Goal: Task Accomplishment & Management: Manage account settings

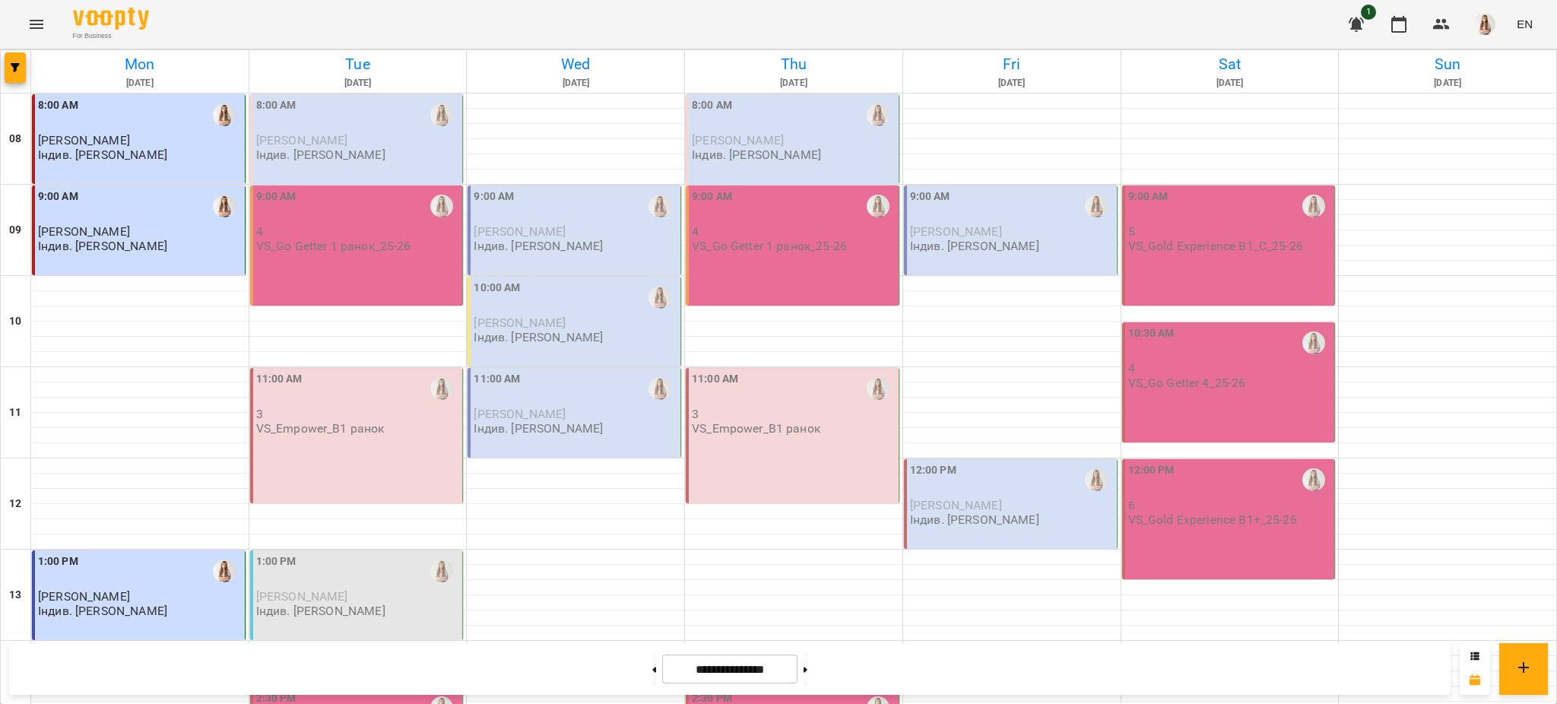
scroll to position [643, 0]
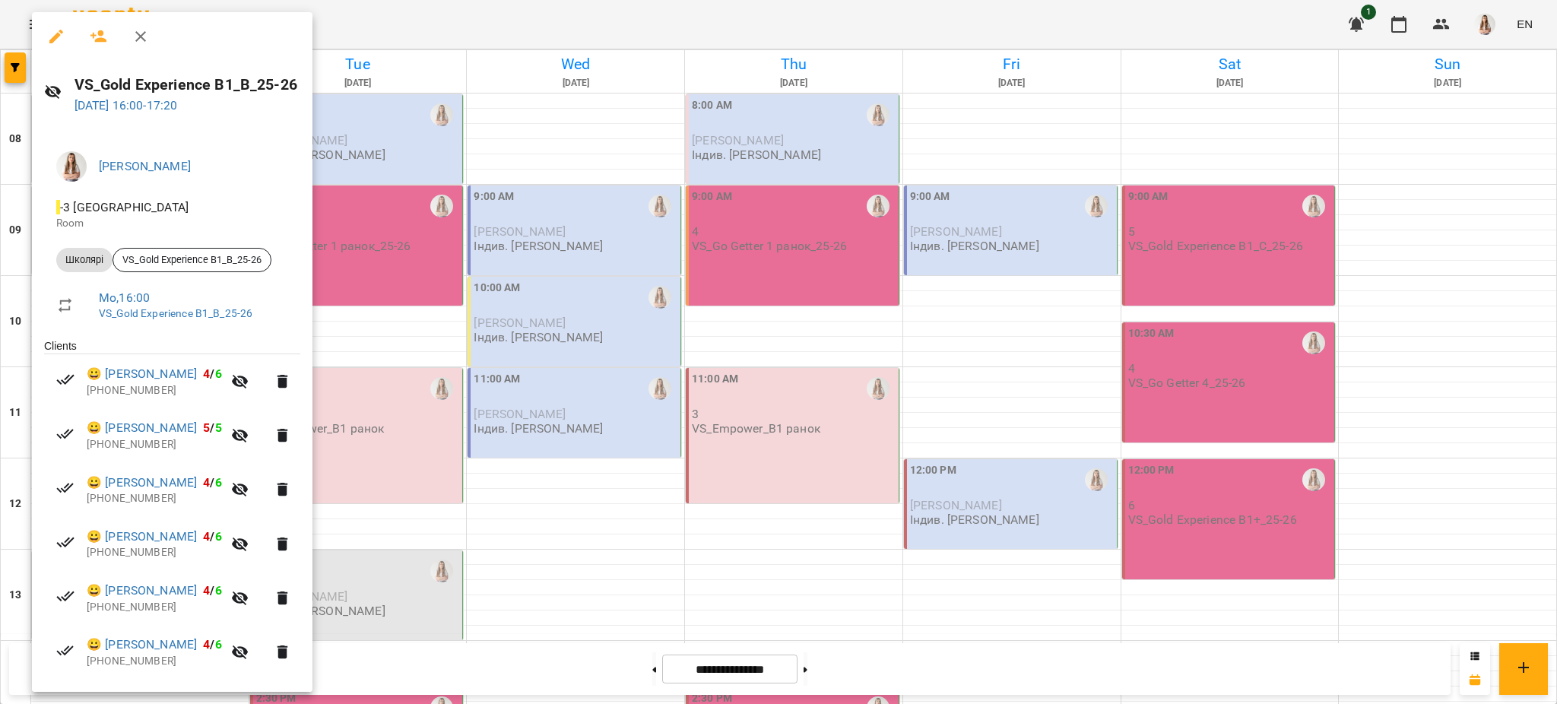
click at [867, 256] on div at bounding box center [778, 352] width 1557 height 704
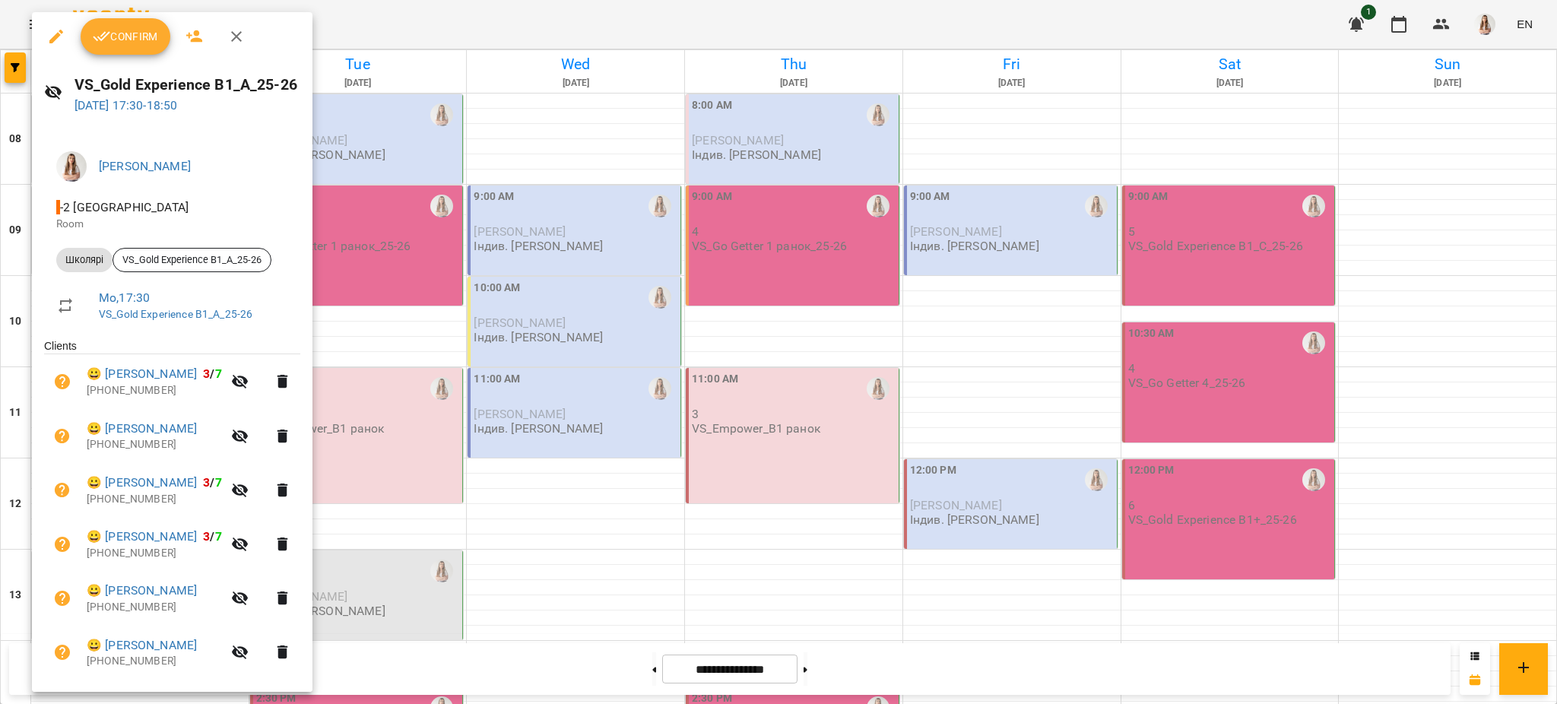
click at [138, 46] on button "Confirm" at bounding box center [126, 36] width 90 height 37
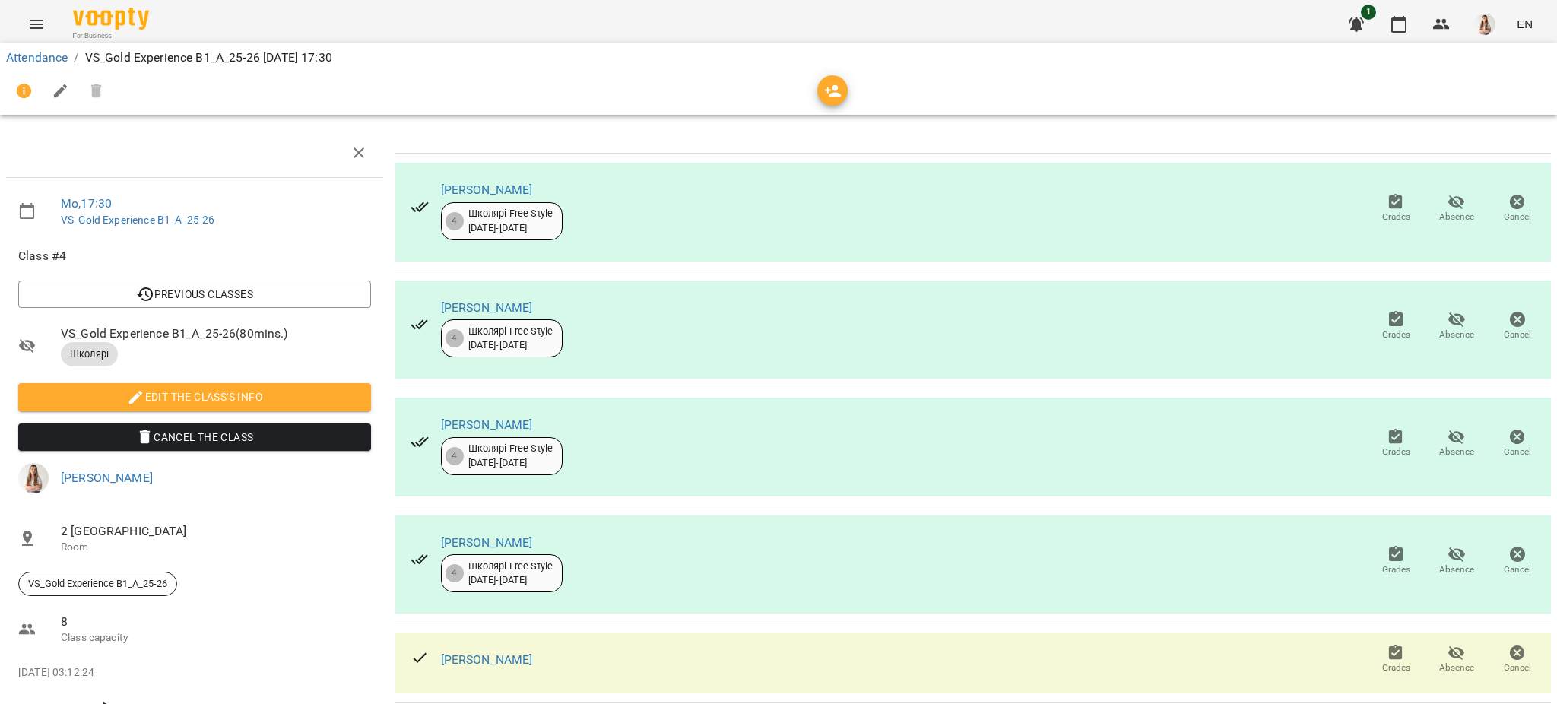
scroll to position [405, 0]
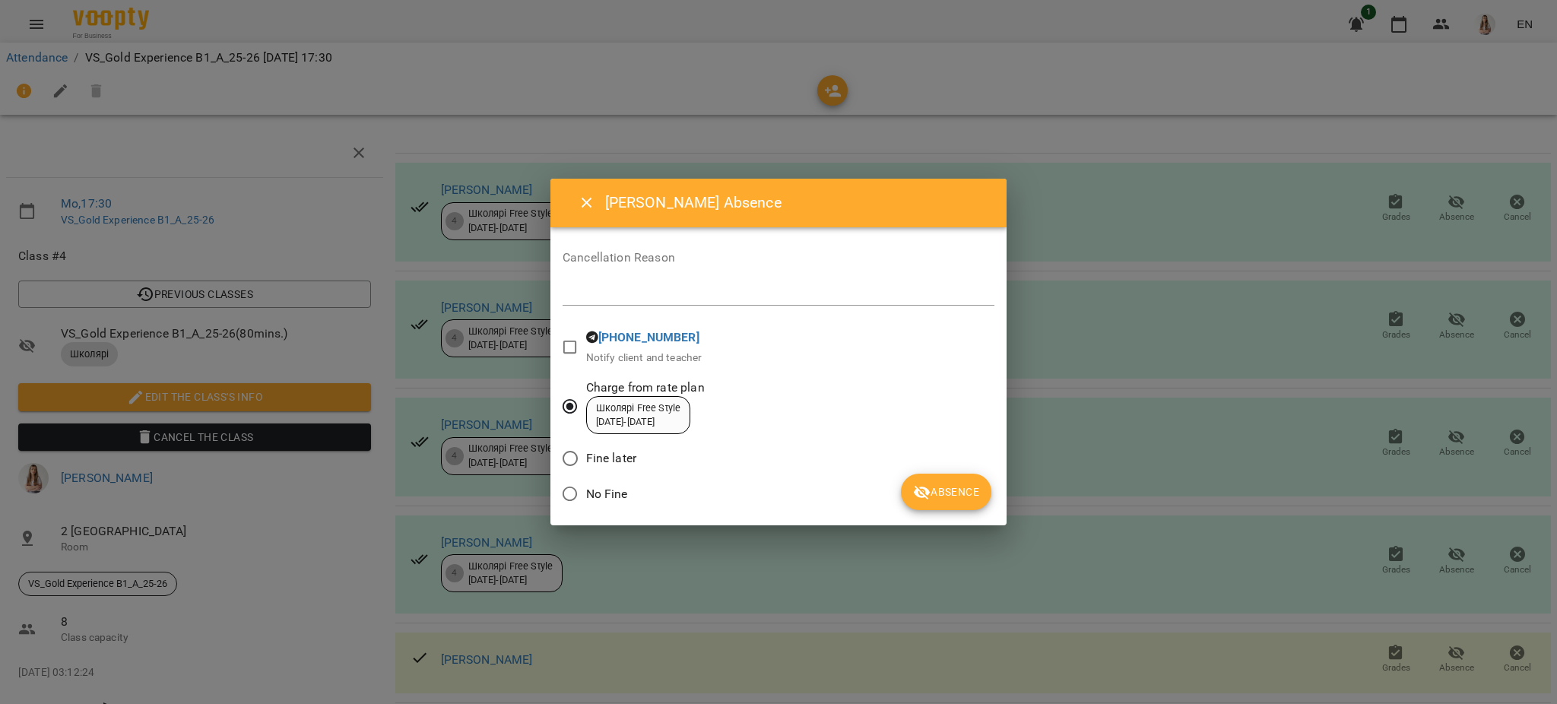
click at [939, 486] on span "Absence" at bounding box center [946, 492] width 66 height 18
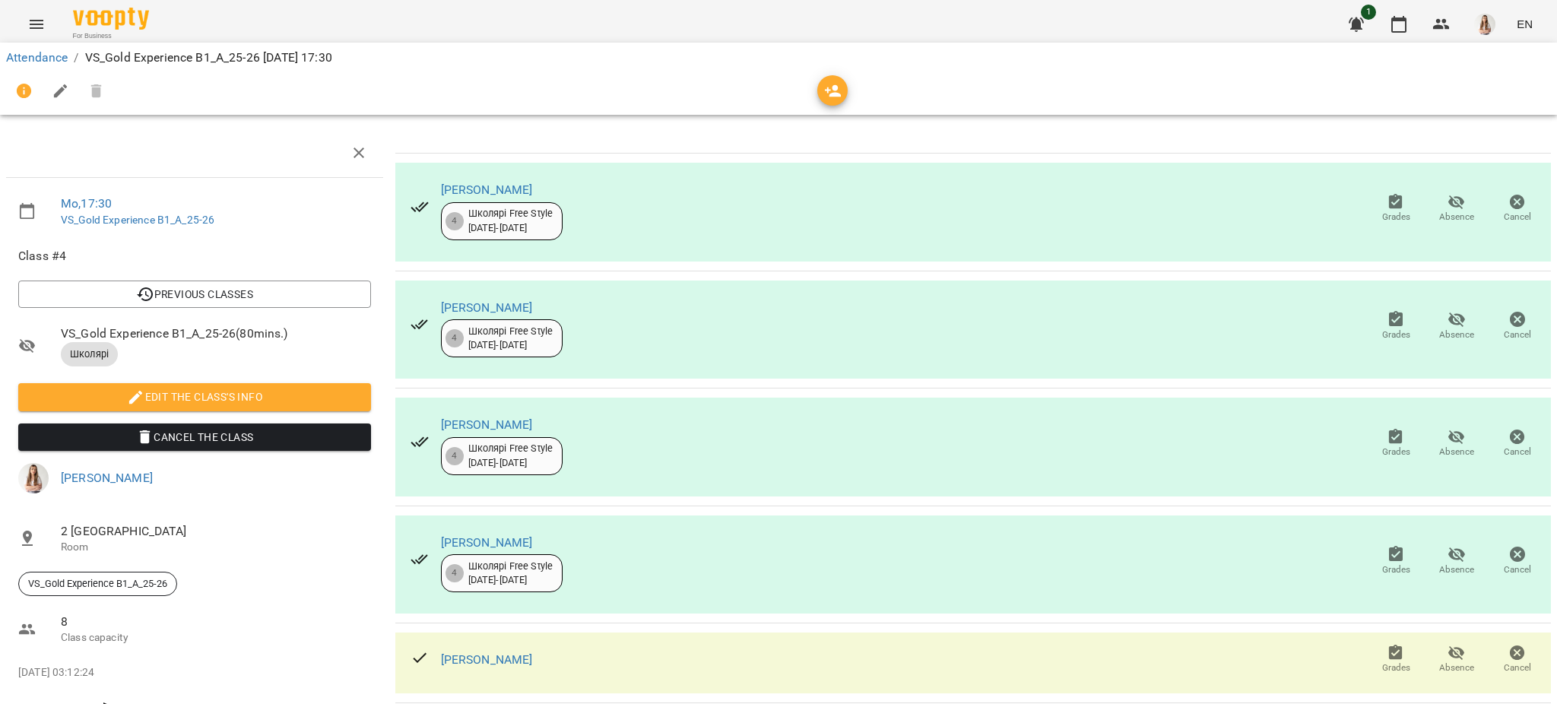
scroll to position [503, 0]
click at [1448, 644] on icon "button" at bounding box center [1457, 653] width 18 height 18
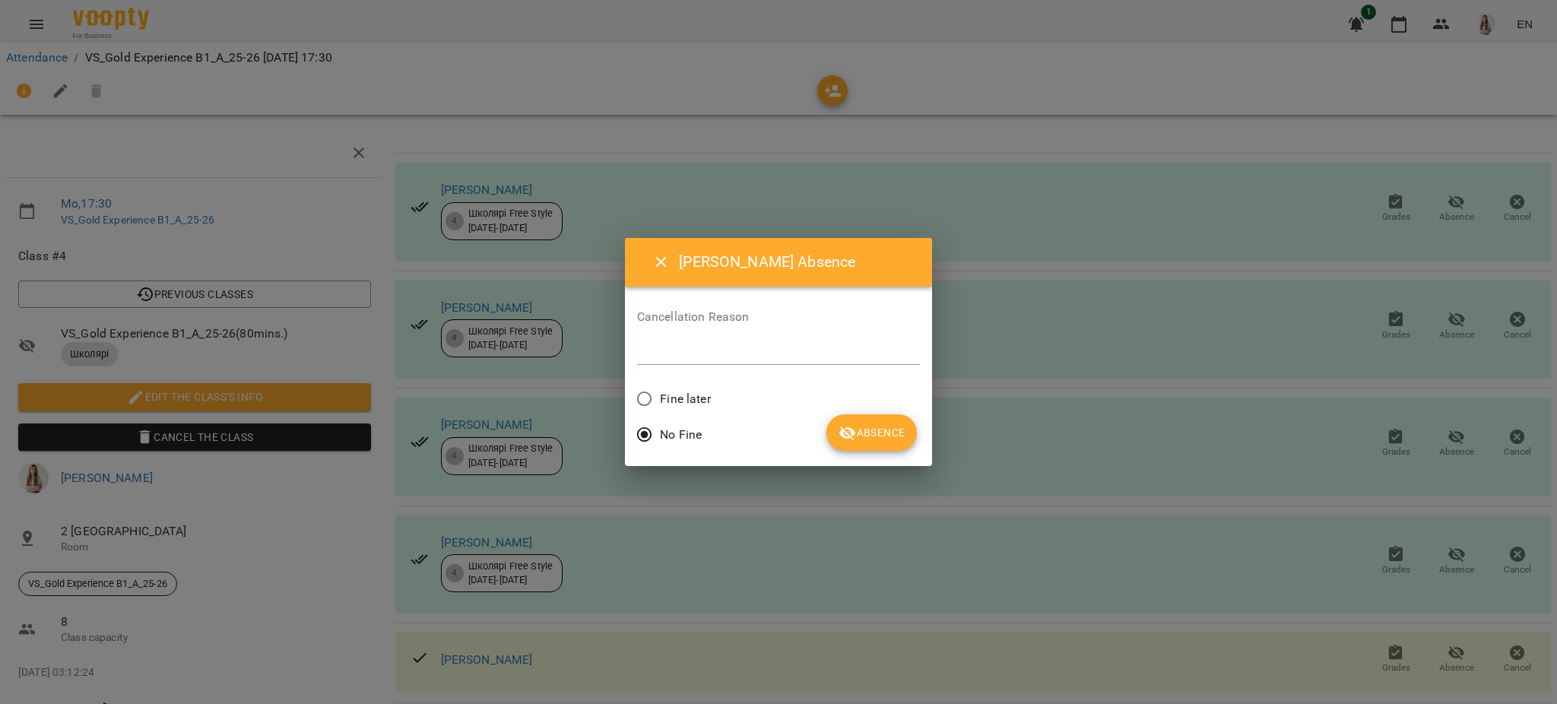
click at [876, 435] on span "Absence" at bounding box center [872, 433] width 66 height 18
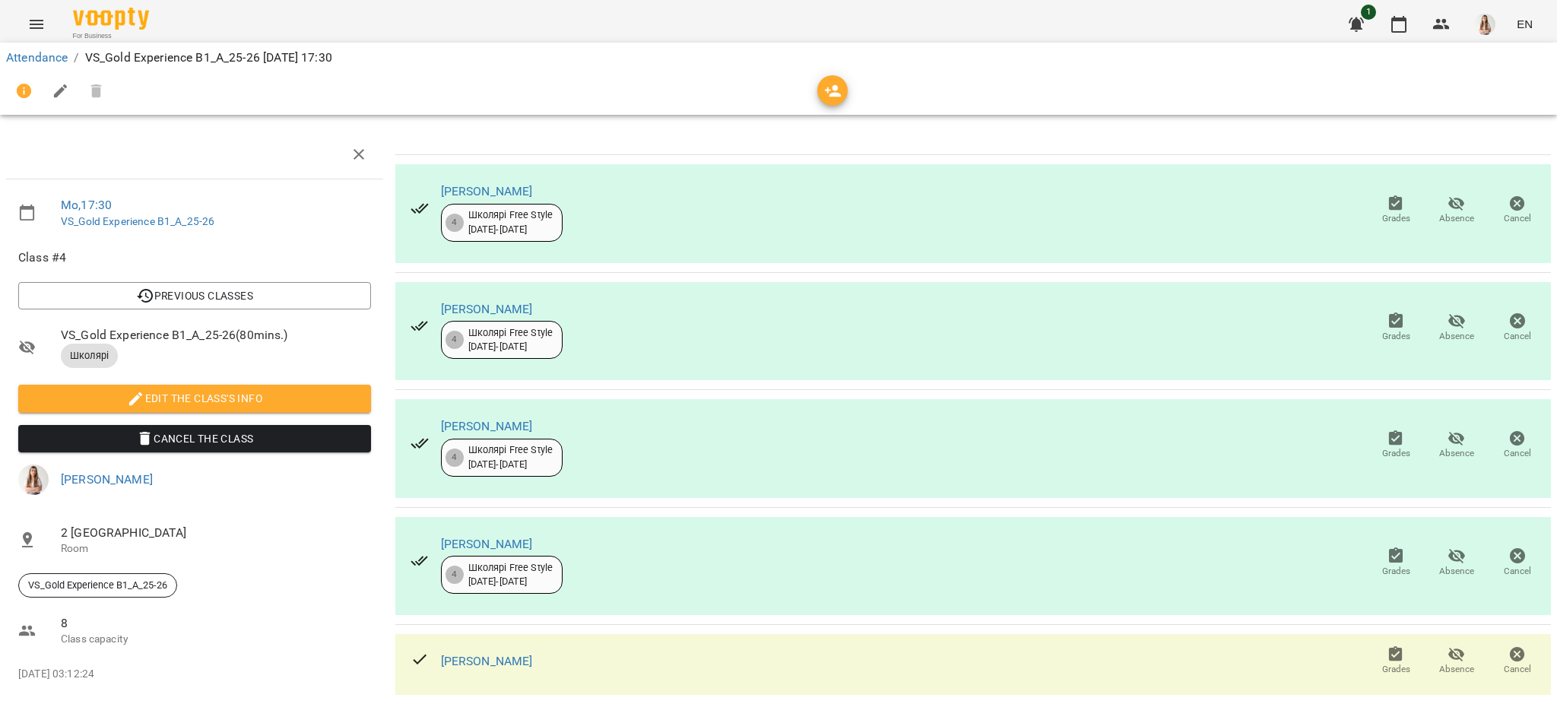
scroll to position [0, 0]
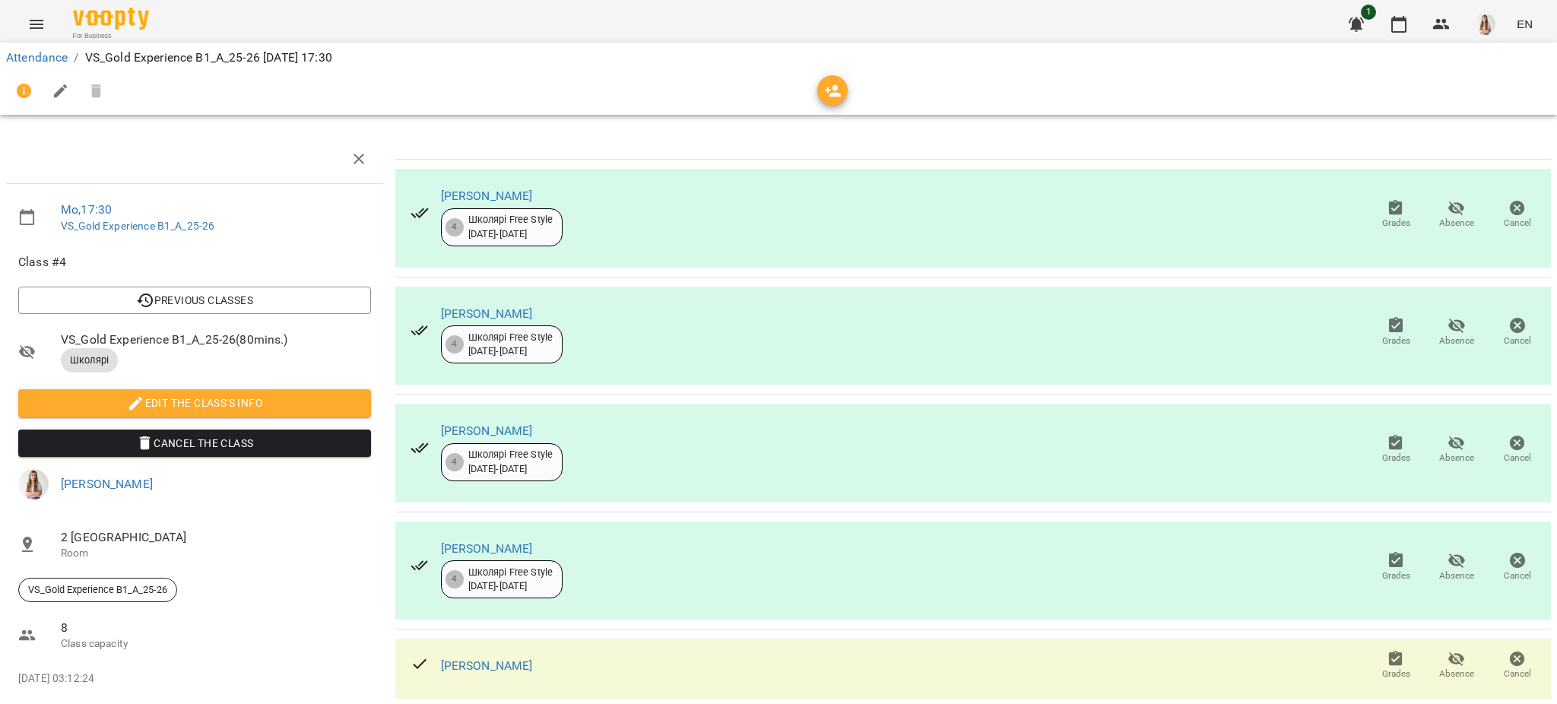
click at [62, 82] on icon "button" at bounding box center [61, 91] width 18 height 18
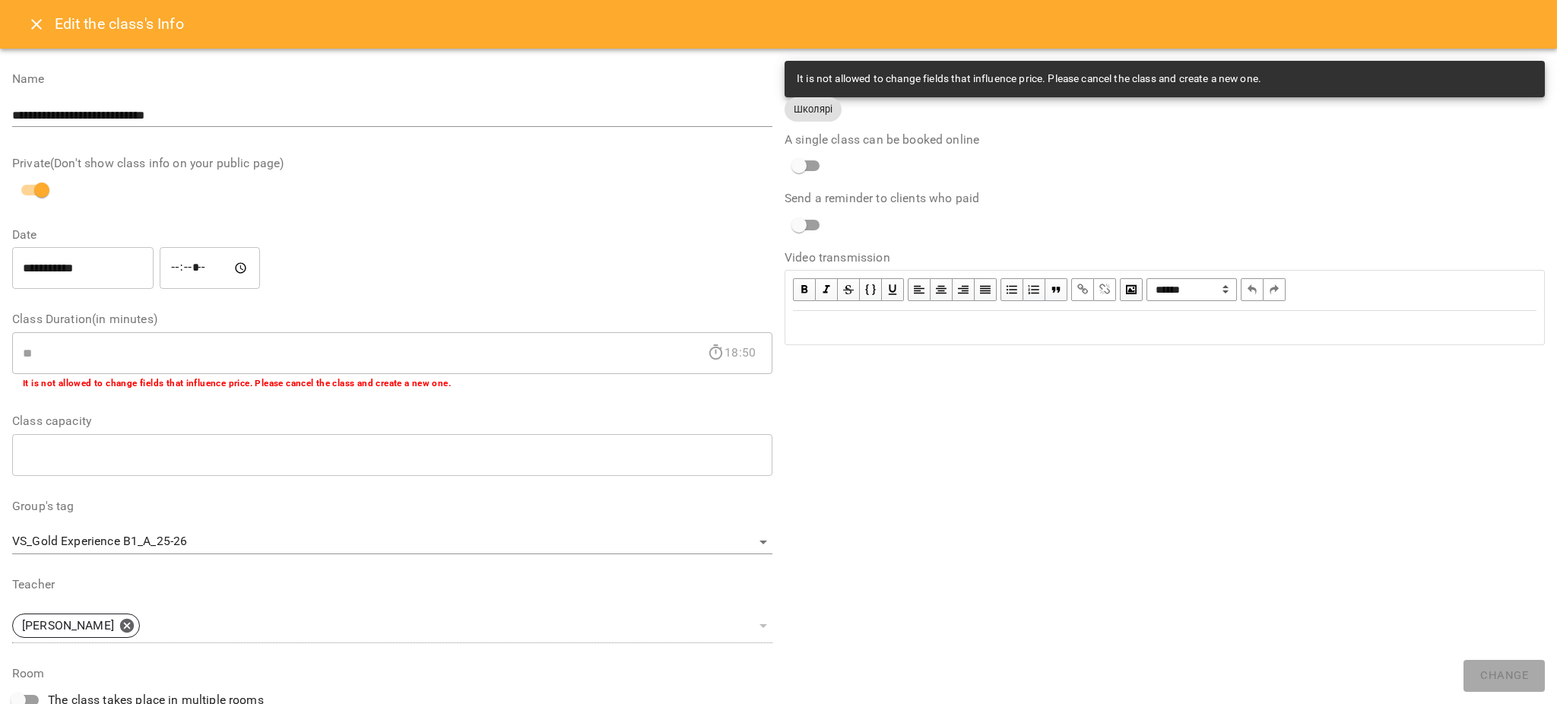
click at [812, 337] on div "Edit text" at bounding box center [1164, 328] width 757 height 32
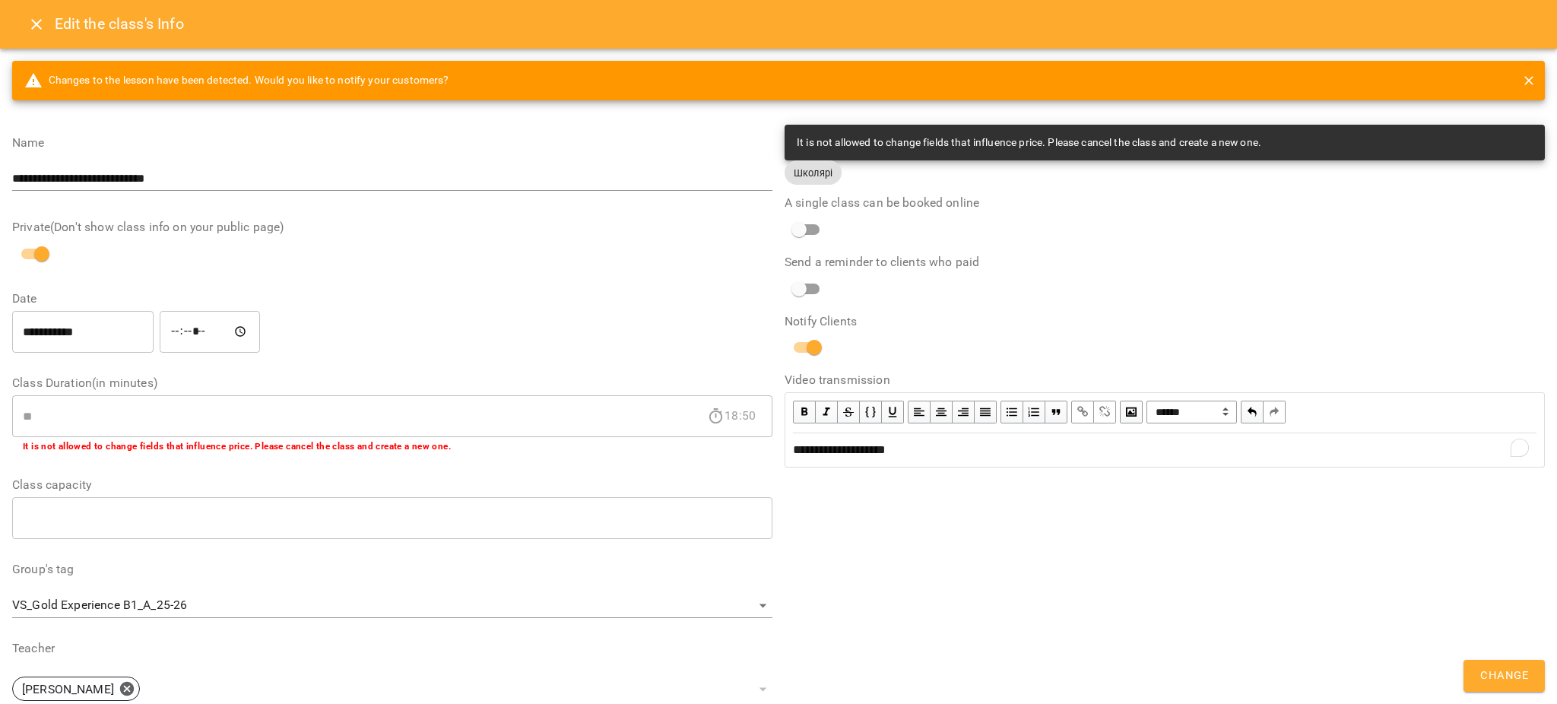
click at [1478, 677] on button "Change" at bounding box center [1504, 676] width 81 height 32
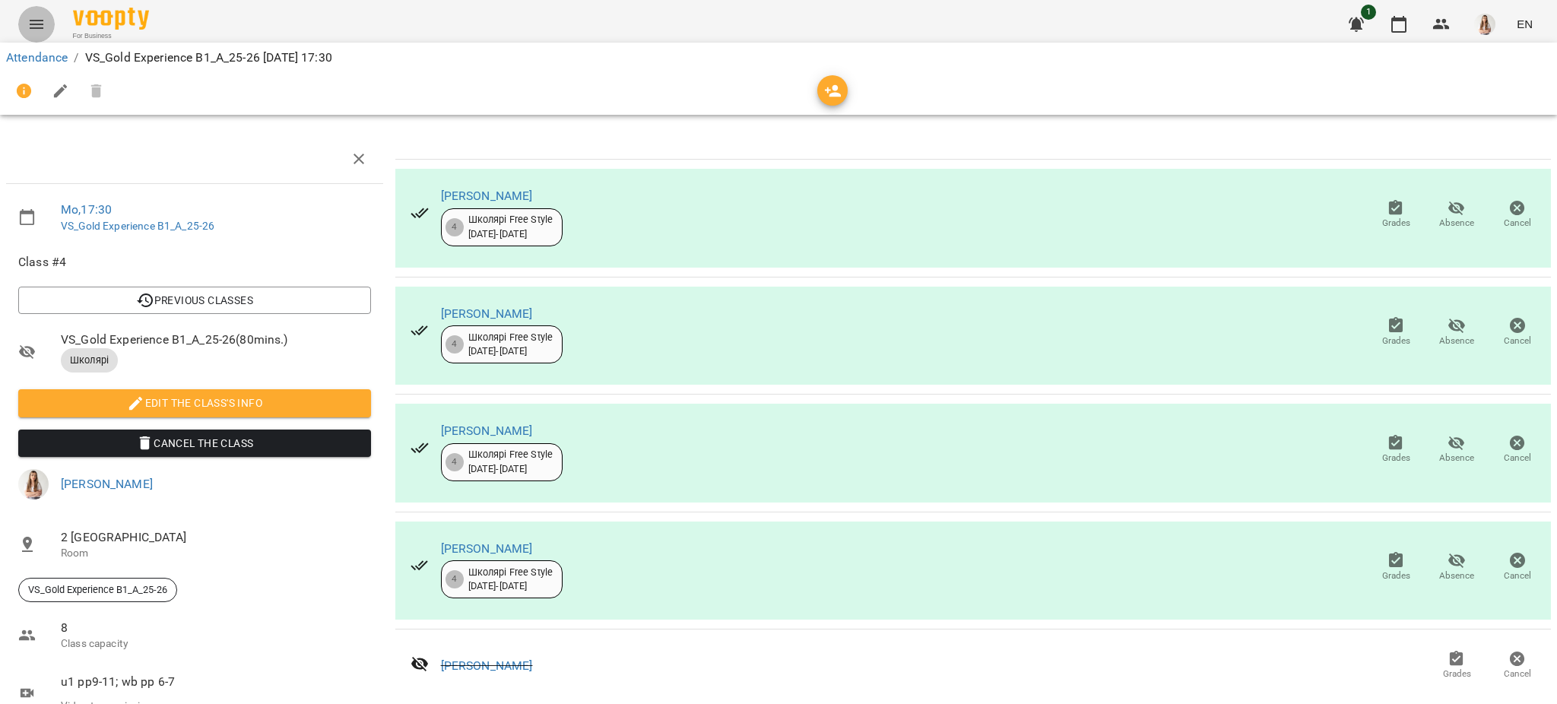
click at [38, 29] on icon "Menu" at bounding box center [36, 24] width 18 height 18
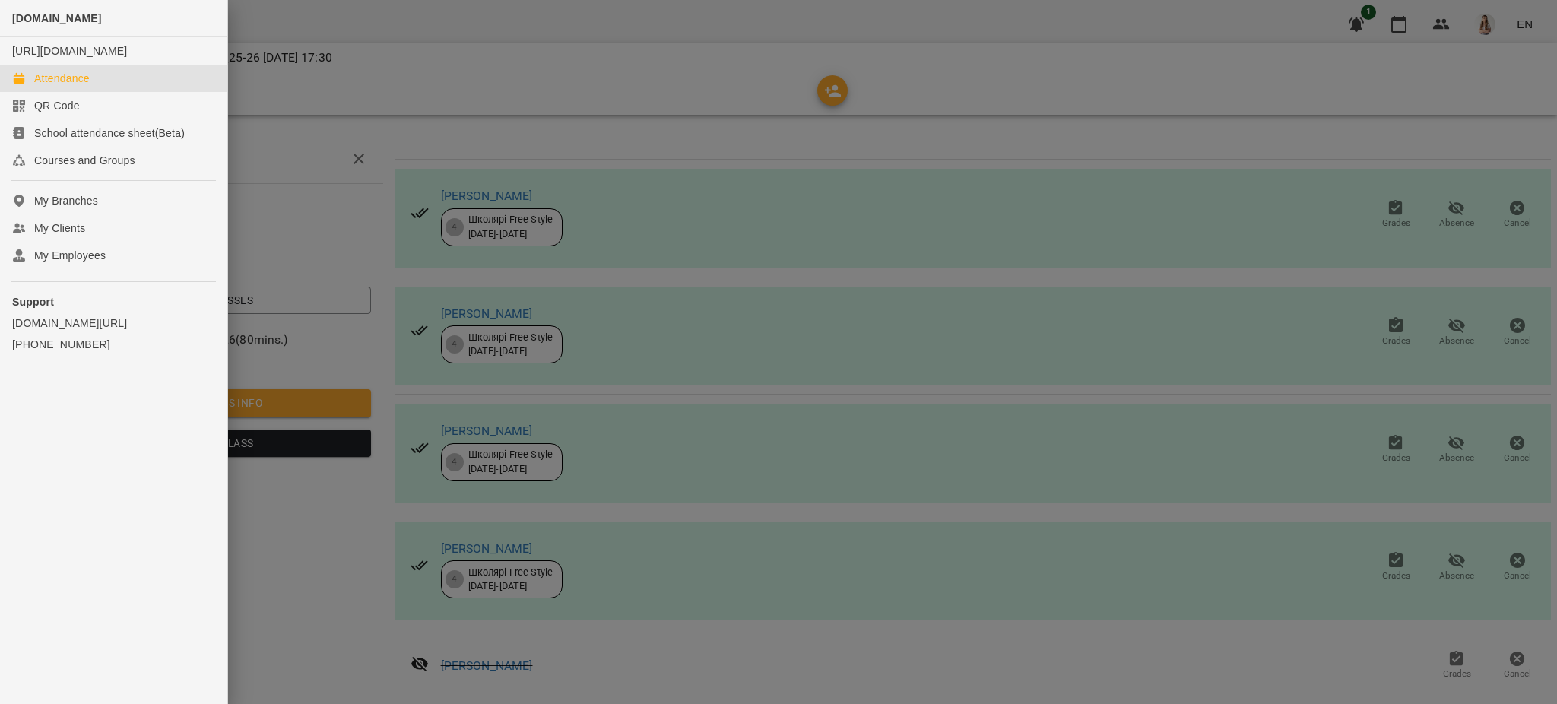
click at [62, 86] on div "Attendance" at bounding box center [62, 78] width 56 height 15
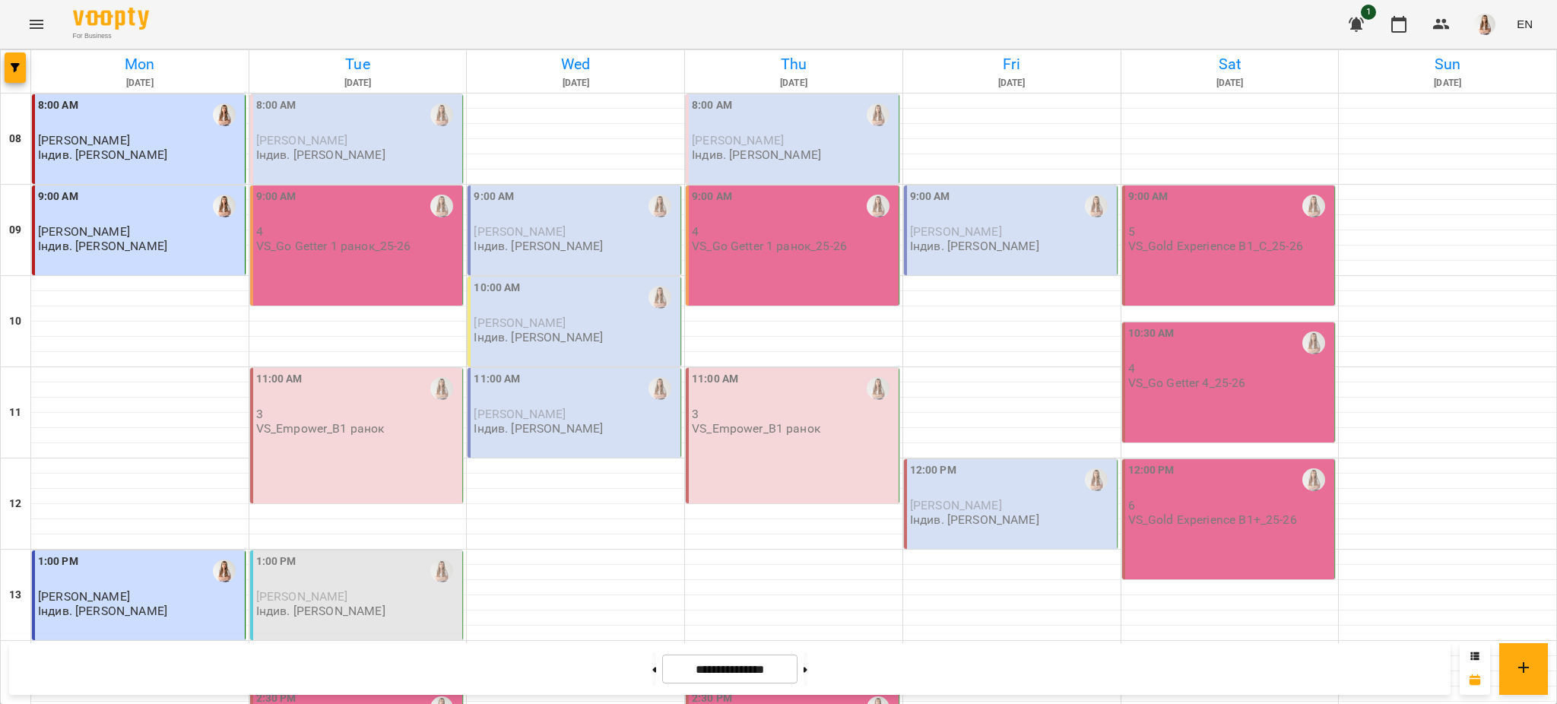
scroll to position [441, 0]
click at [46, 18] on button "Menu" at bounding box center [36, 24] width 37 height 37
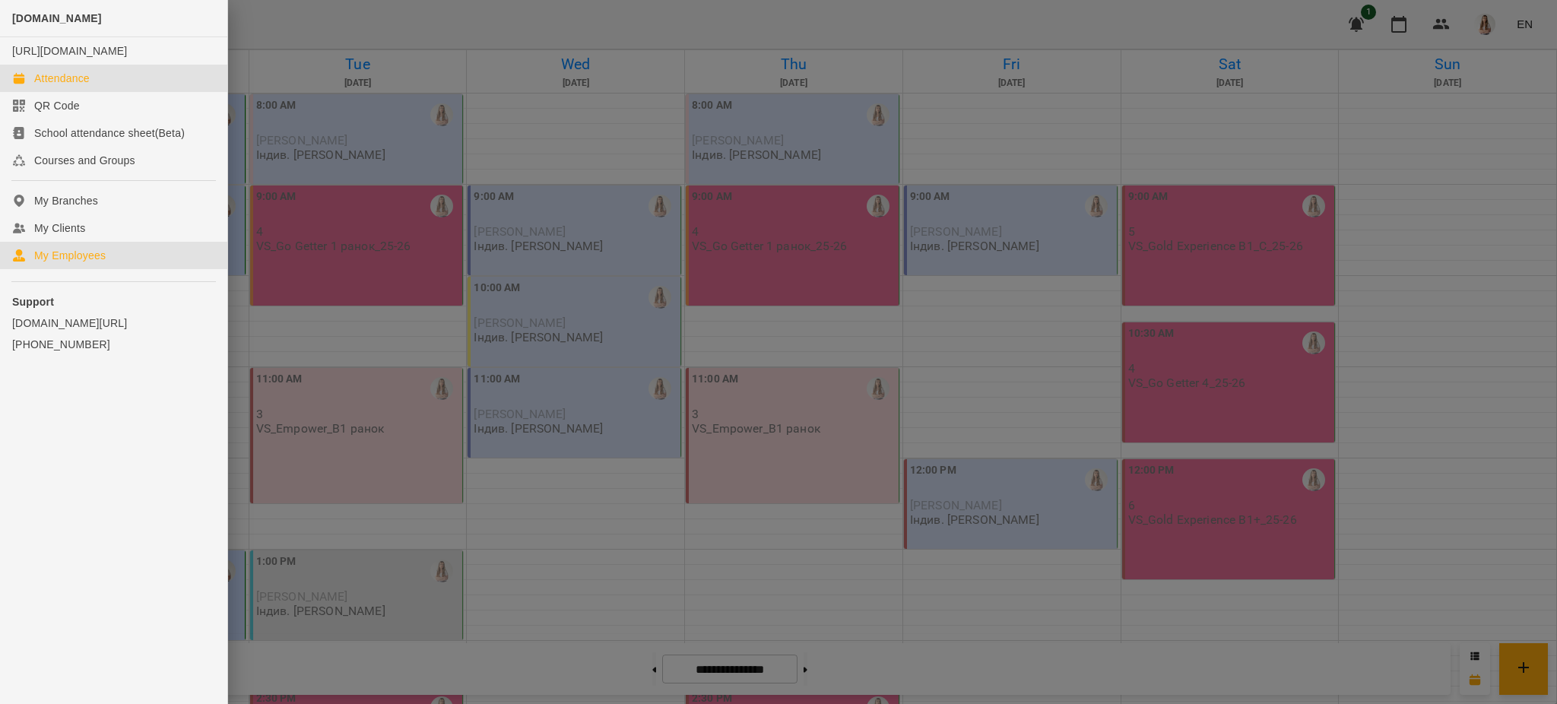
click at [103, 263] on div "My Employees" at bounding box center [69, 255] width 71 height 15
